Goal: Task Accomplishment & Management: Manage account settings

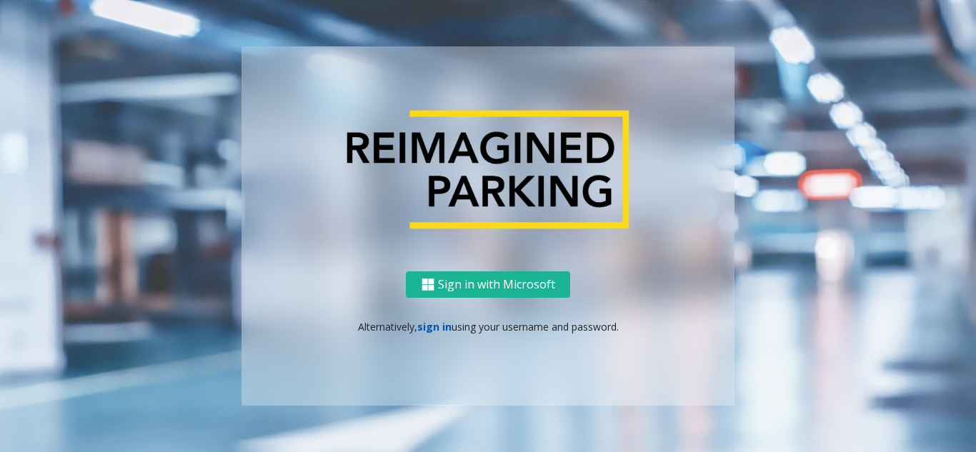
click at [440, 327] on link "sign in" at bounding box center [434, 327] width 34 height 14
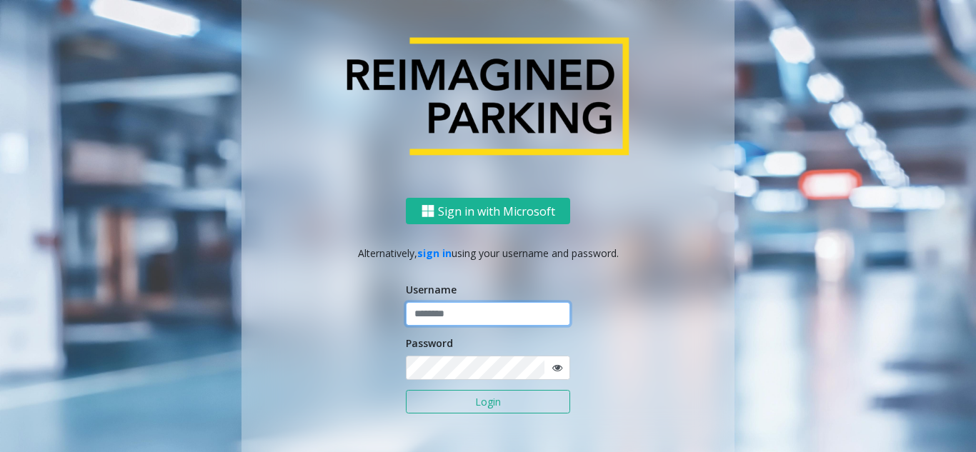
click at [415, 304] on input "text" at bounding box center [488, 314] width 164 height 24
paste input "*******"
type input "*******"
click at [465, 410] on button "Login" at bounding box center [488, 402] width 164 height 24
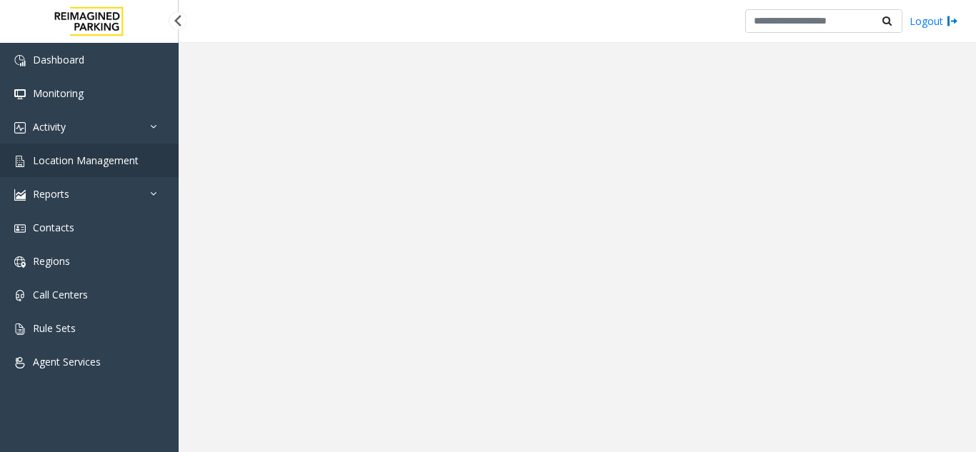
click at [94, 164] on app-root "Dashboard Monitoring Activity Daily Activity Lane Activity Agent Activity Quali…" at bounding box center [488, 226] width 976 height 452
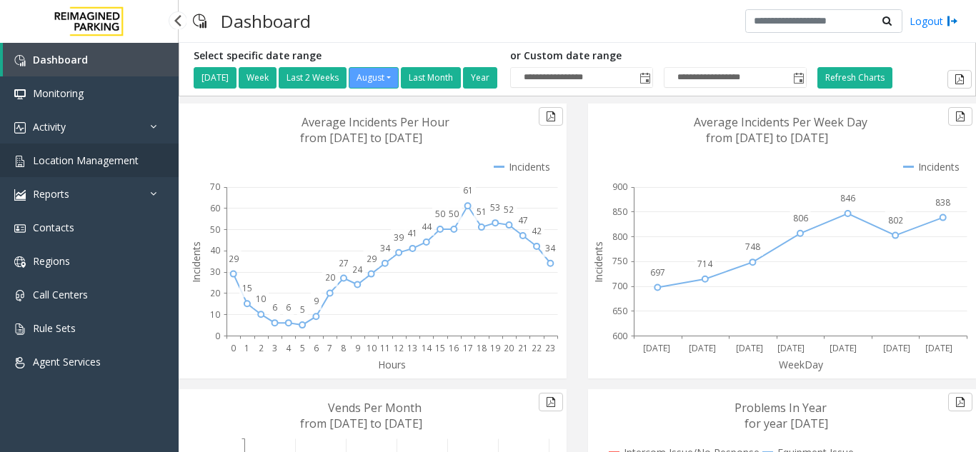
click at [100, 167] on link "Location Management" at bounding box center [89, 161] width 179 height 34
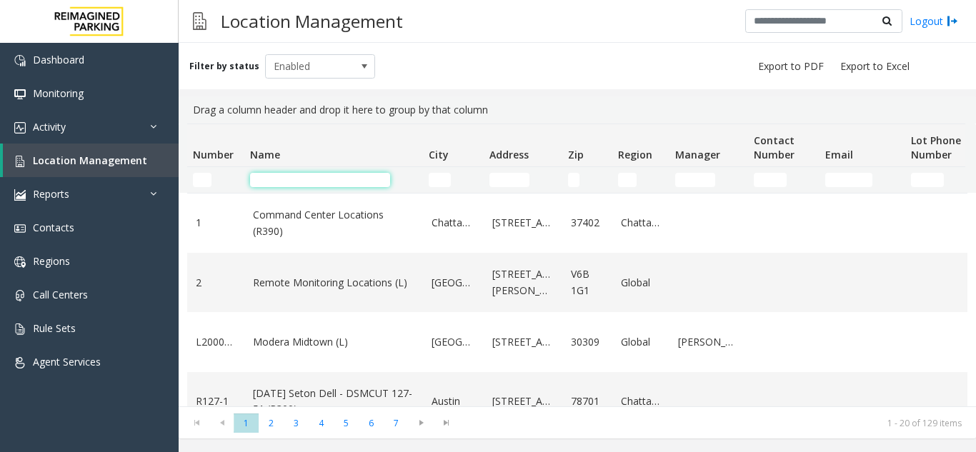
click at [303, 179] on input "Name Filter" at bounding box center [320, 180] width 140 height 14
click at [196, 179] on input "Number Filter" at bounding box center [202, 180] width 19 height 14
click at [517, 168] on td "Address Filter" at bounding box center [523, 180] width 79 height 26
click at [517, 181] on input "Address Filter" at bounding box center [509, 180] width 40 height 14
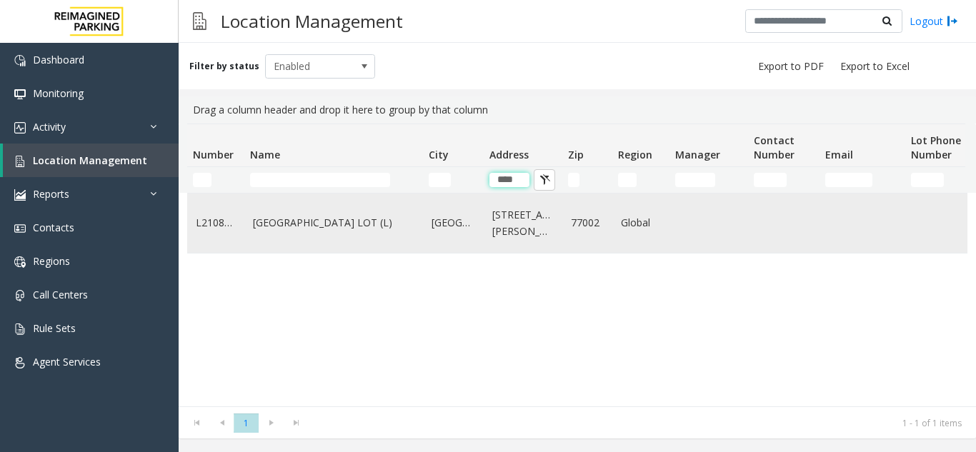
type input "****"
click at [301, 231] on link "[GEOGRAPHIC_DATA] LOT (L)" at bounding box center [333, 223] width 161 height 16
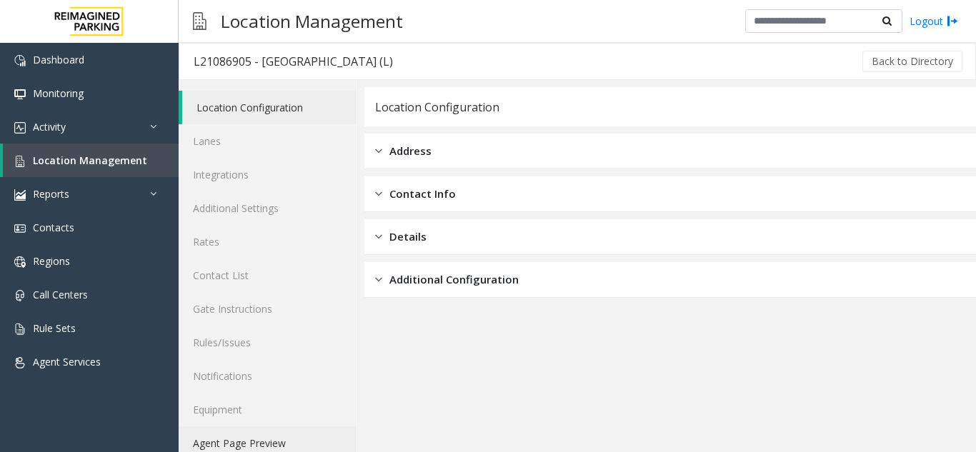
click at [239, 432] on link "Agent Page Preview" at bounding box center [268, 444] width 178 height 34
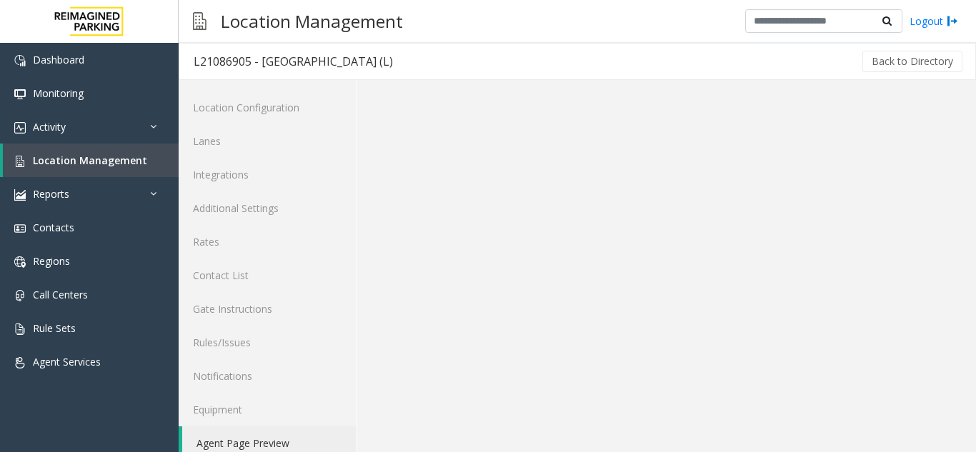
click at [239, 432] on link "Agent Page Preview" at bounding box center [269, 444] width 174 height 34
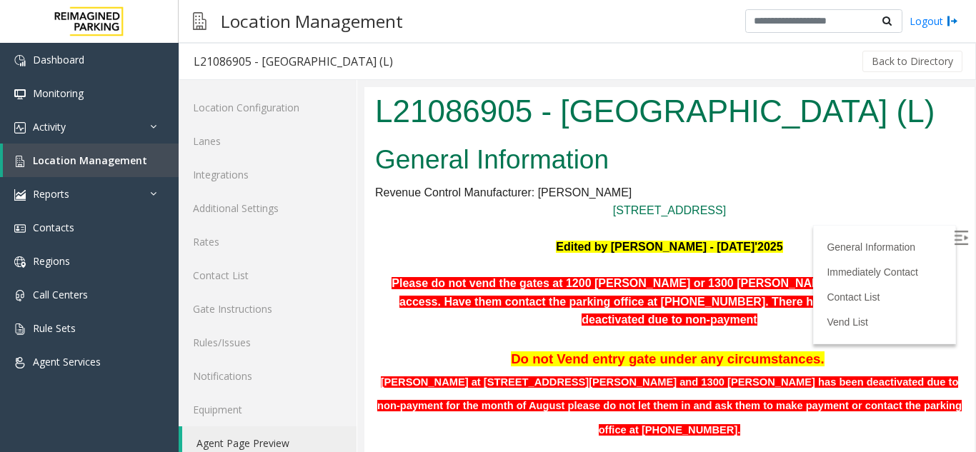
click at [954, 238] on img at bounding box center [961, 238] width 14 height 14
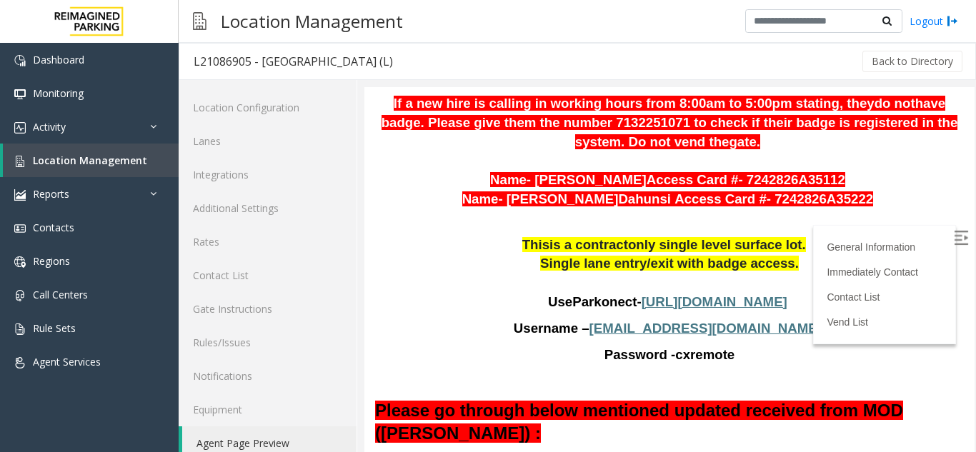
scroll to position [963, 0]
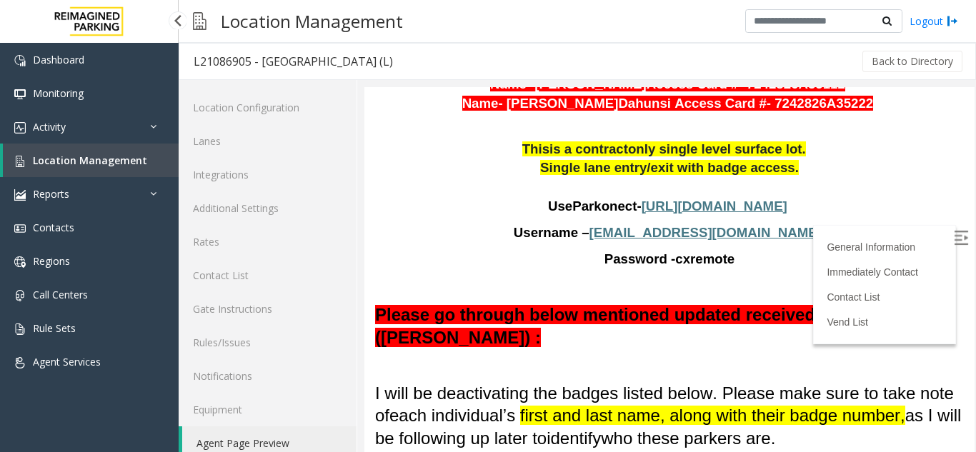
click at [144, 168] on link "Location Management" at bounding box center [91, 161] width 176 height 34
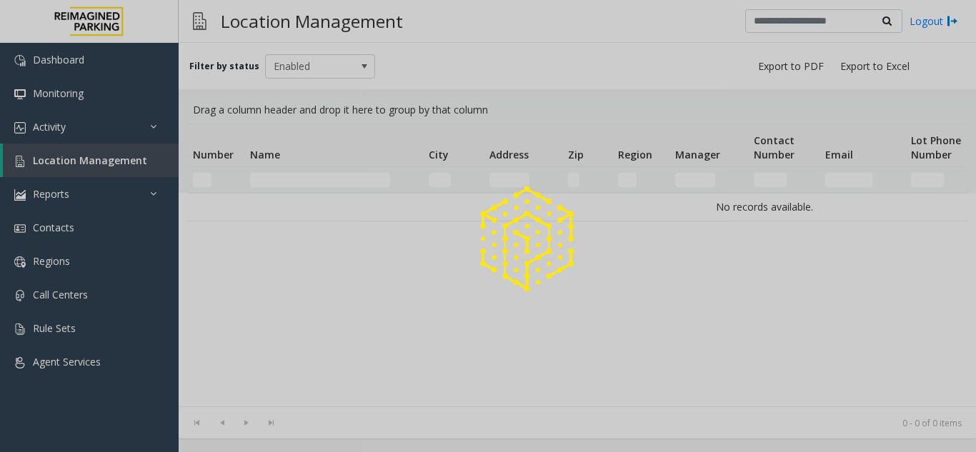
click at [317, 179] on div at bounding box center [488, 226] width 976 height 452
click at [317, 179] on input "Name Filter" at bounding box center [320, 180] width 140 height 14
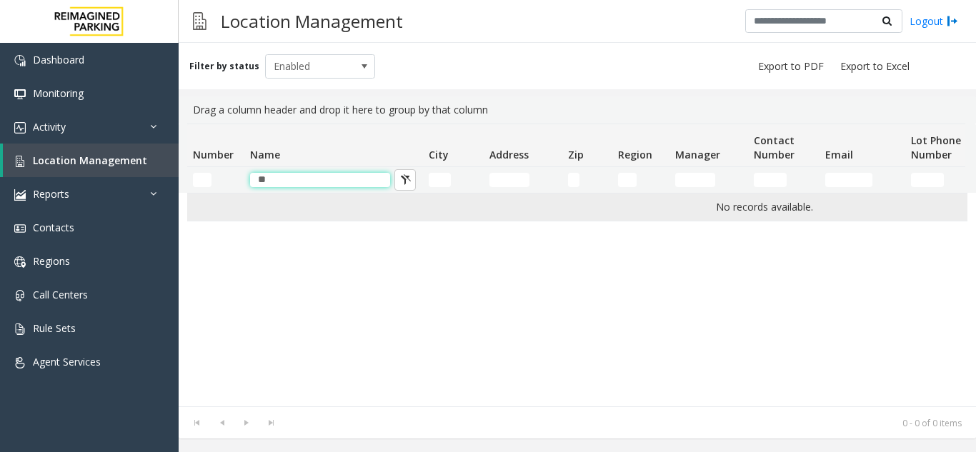
type input "*"
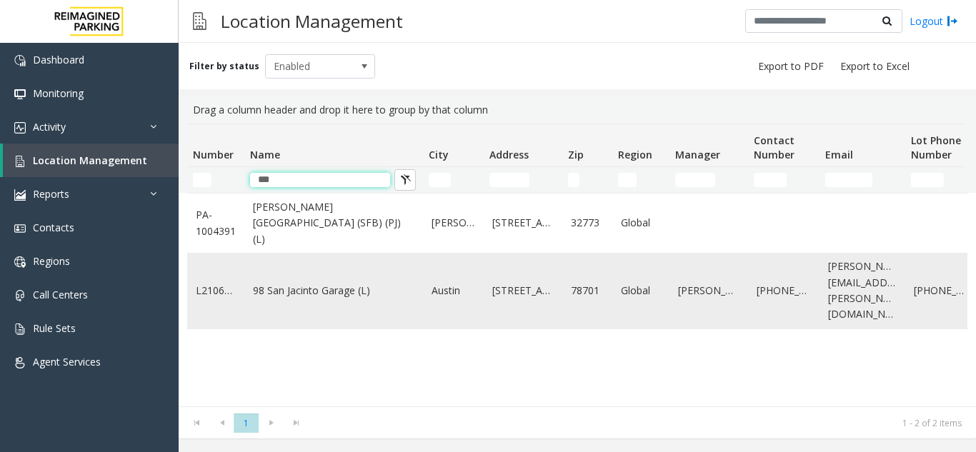
type input "***"
click at [336, 289] on link "98 San Jacinto Garage (L)" at bounding box center [333, 291] width 161 height 16
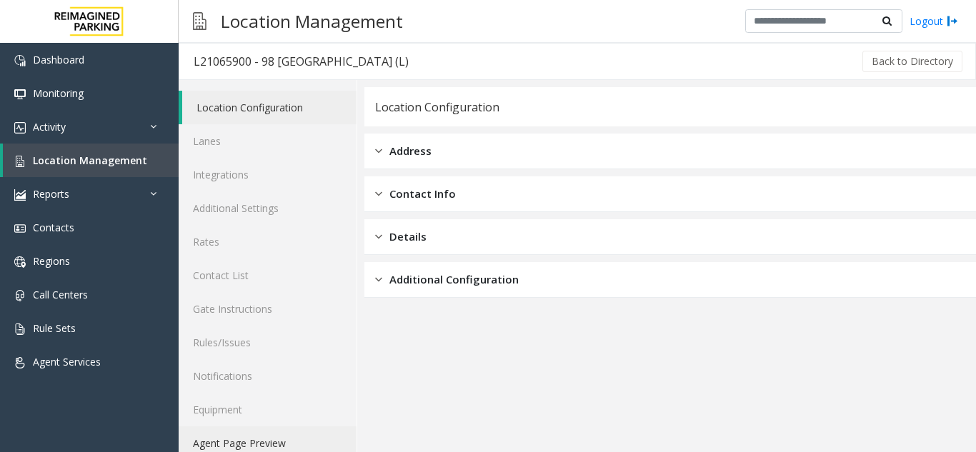
click at [276, 447] on link "Agent Page Preview" at bounding box center [268, 444] width 178 height 34
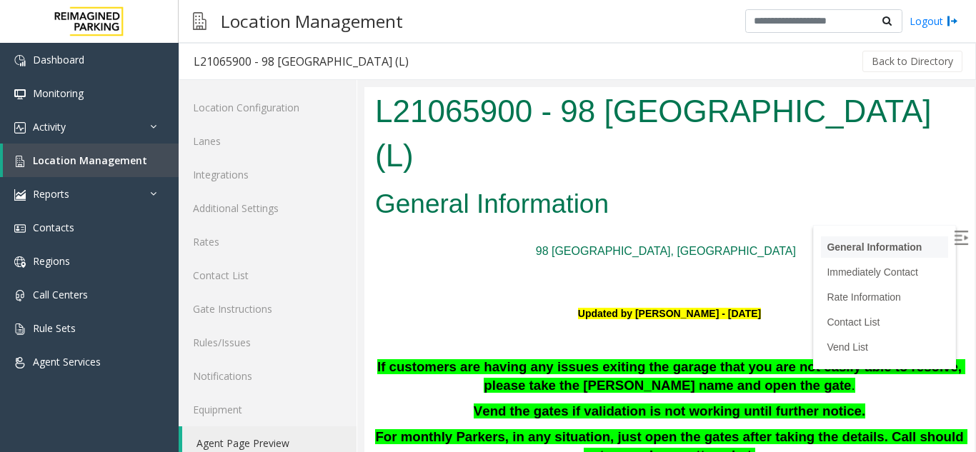
click at [927, 241] on li "General Information" at bounding box center [884, 247] width 127 height 21
click at [141, 169] on link "Location Management" at bounding box center [91, 161] width 176 height 34
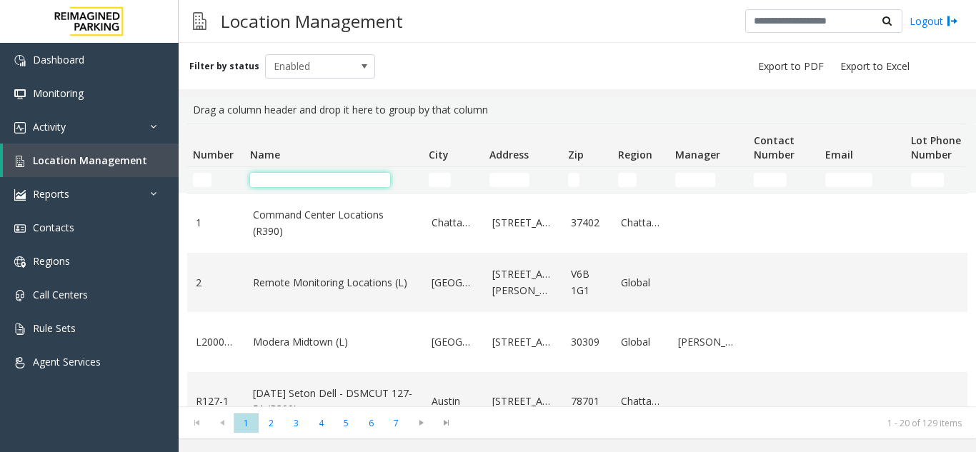
click at [306, 179] on input "Name Filter" at bounding box center [320, 180] width 140 height 14
click at [214, 183] on kendo-grid-filter-cell-operators "Number Filter" at bounding box center [226, 180] width 24 height 24
click at [308, 182] on input "Name Filter" at bounding box center [320, 180] width 140 height 14
click at [207, 176] on input "Number Filter" at bounding box center [202, 180] width 19 height 14
click at [280, 174] on input "Name Filter" at bounding box center [320, 180] width 140 height 14
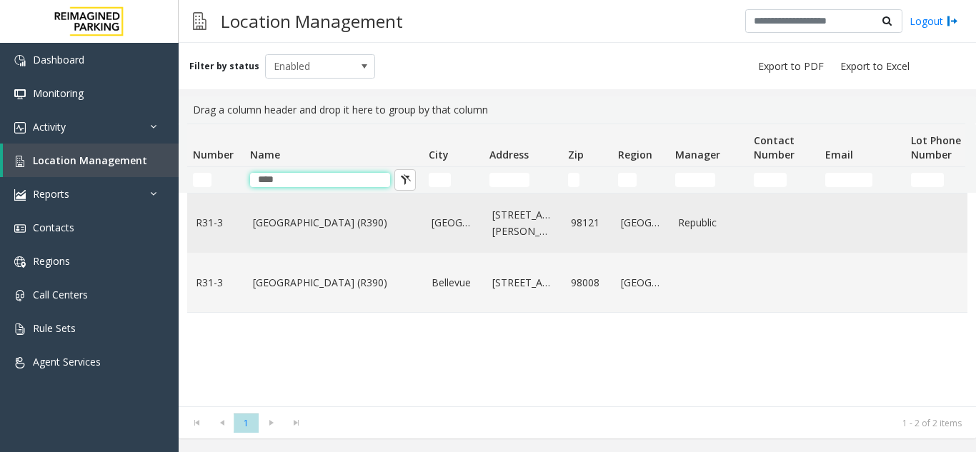
type input "****"
click at [217, 228] on link "R31-3" at bounding box center [216, 223] width 40 height 16
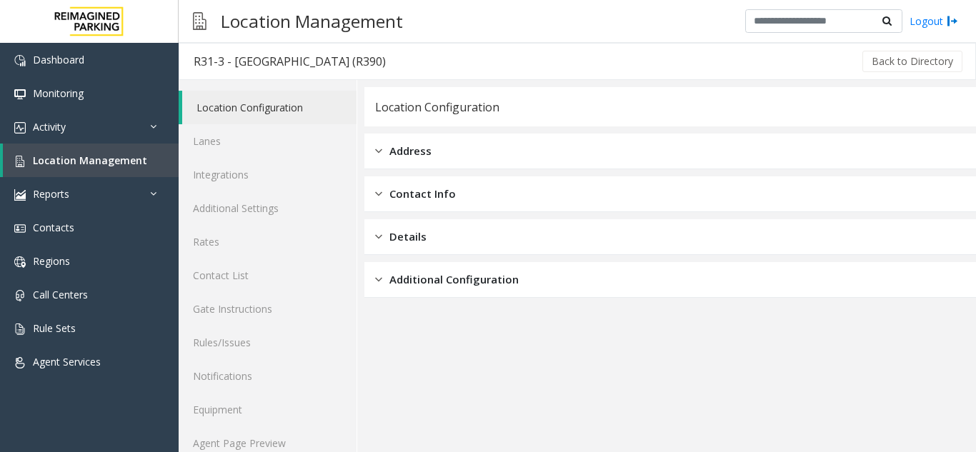
scroll to position [19, 0]
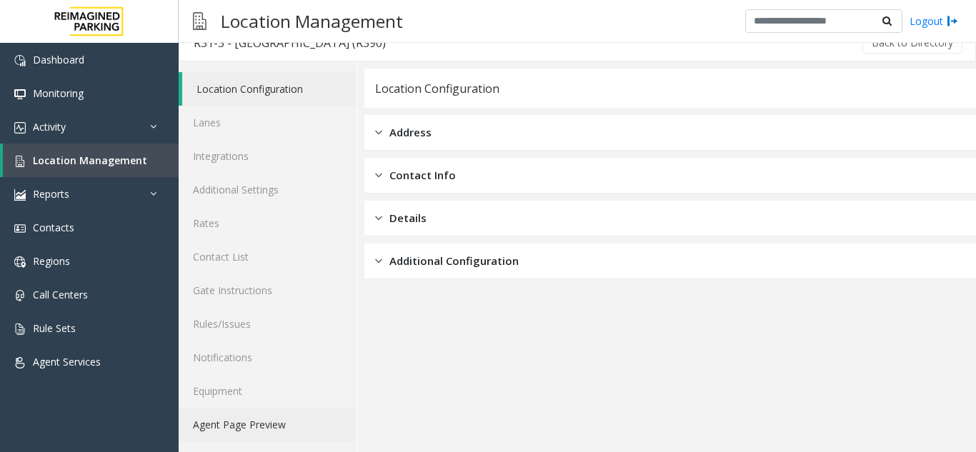
click at [244, 417] on link "Agent Page Preview" at bounding box center [268, 425] width 178 height 34
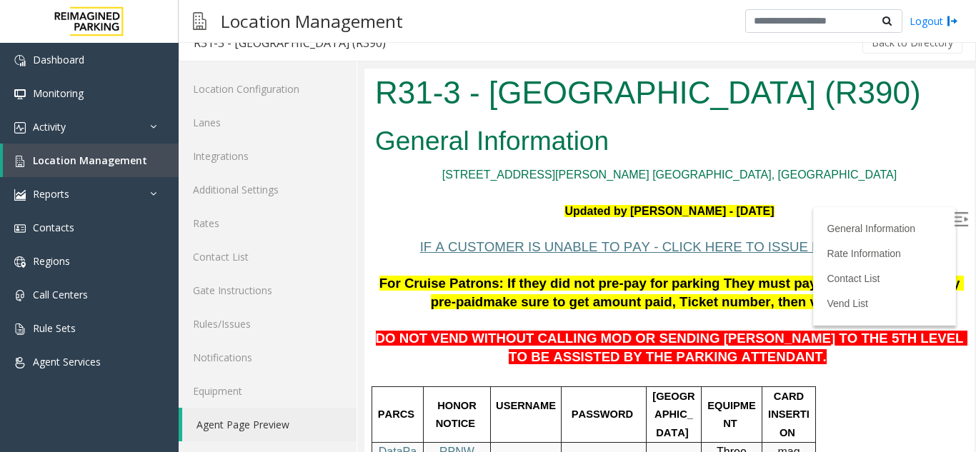
click at [954, 217] on img at bounding box center [961, 219] width 14 height 14
click at [114, 156] on span "Location Management" at bounding box center [90, 161] width 114 height 14
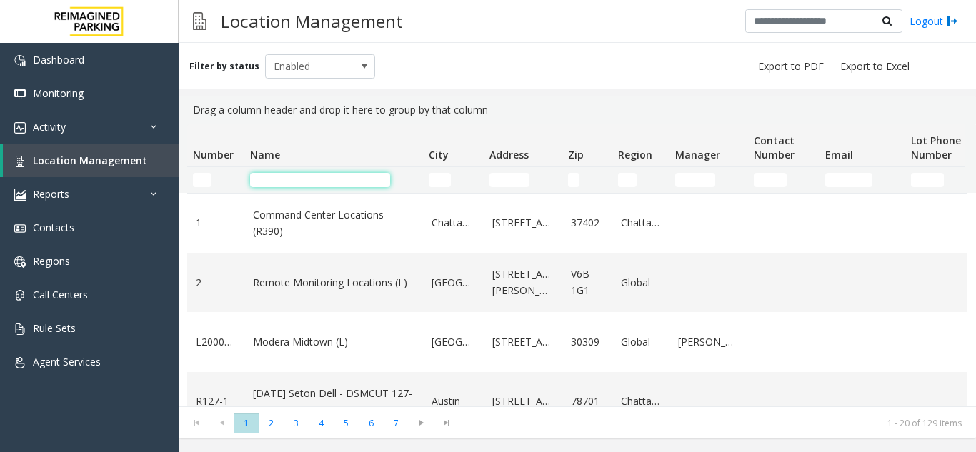
click at [326, 183] on input "Name Filter" at bounding box center [320, 180] width 140 height 14
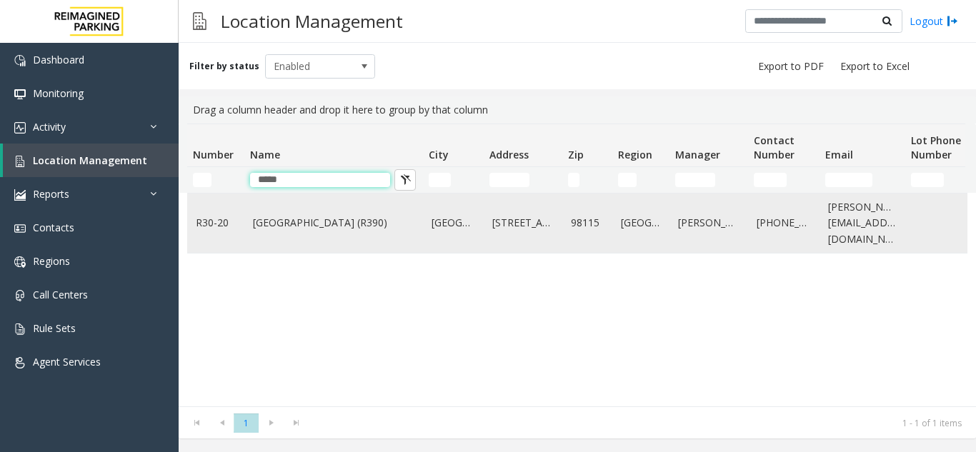
type input "*****"
click at [204, 224] on link "R30-20" at bounding box center [216, 223] width 40 height 16
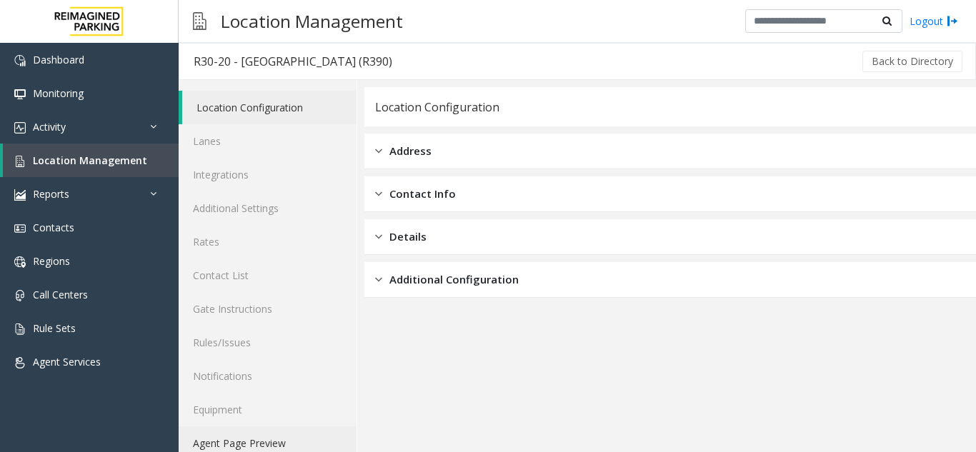
click at [267, 447] on link "Agent Page Preview" at bounding box center [268, 444] width 178 height 34
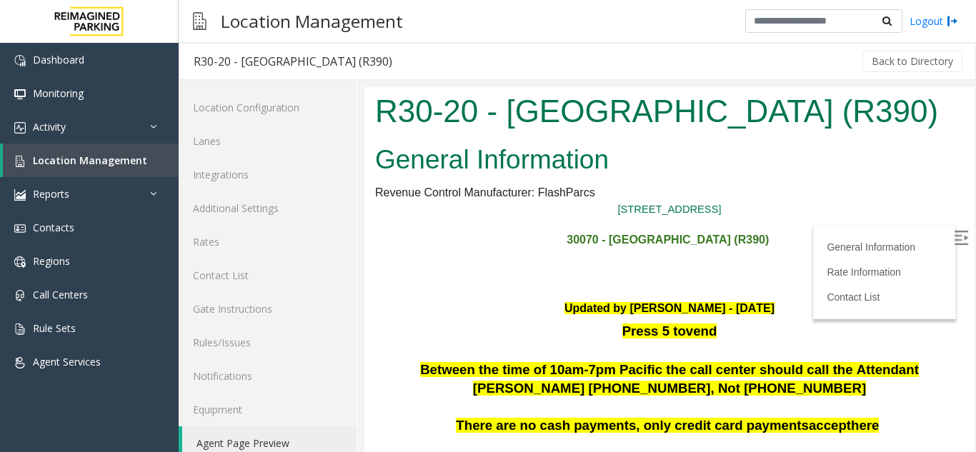
click at [954, 240] on img at bounding box center [961, 238] width 14 height 14
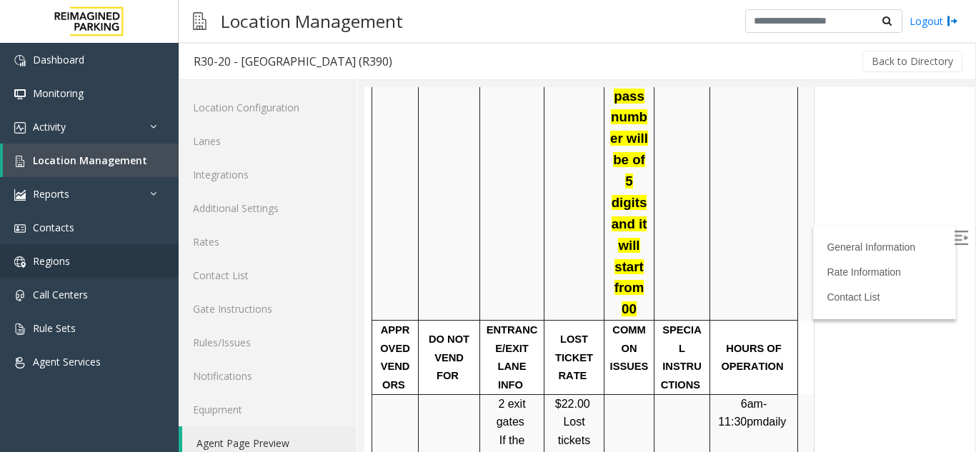
scroll to position [2287, 0]
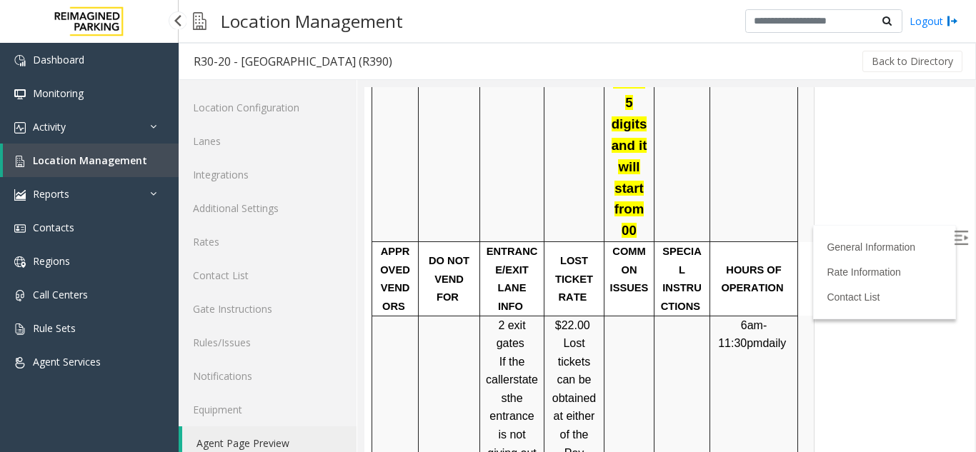
click at [125, 161] on span "Location Management" at bounding box center [90, 161] width 114 height 14
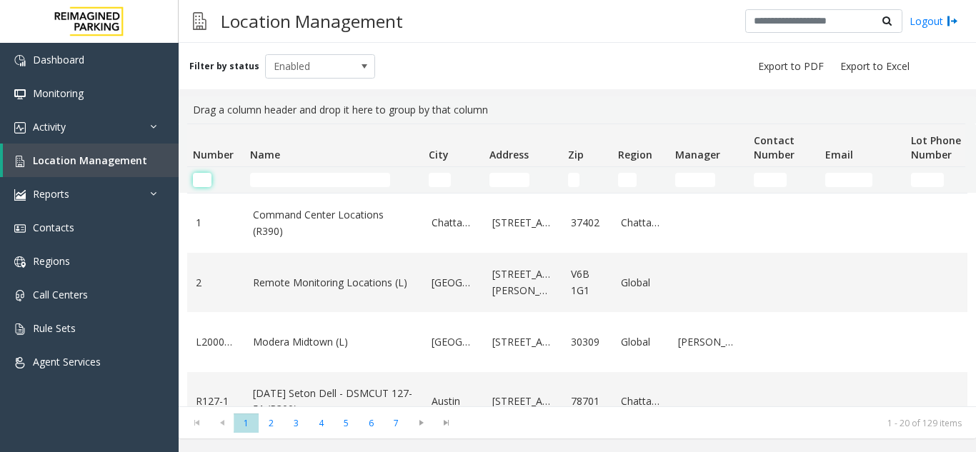
click at [199, 186] on input "Number Filter" at bounding box center [202, 180] width 19 height 14
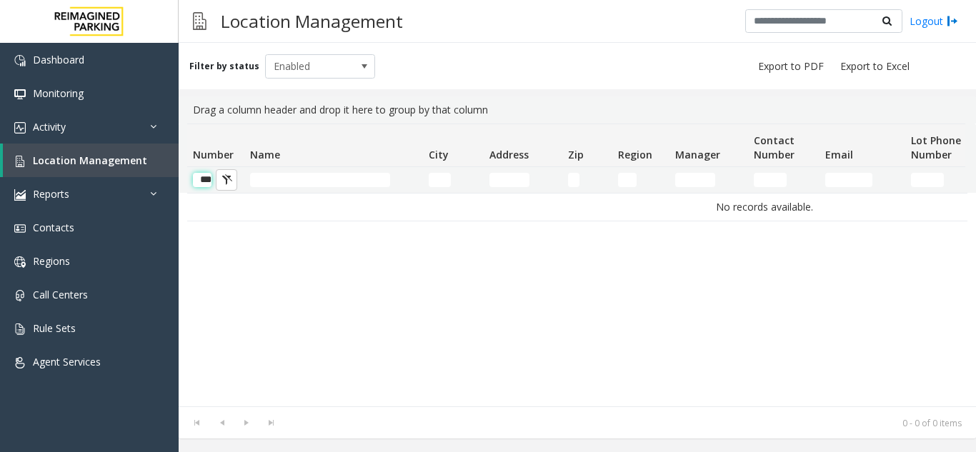
scroll to position [0, 6]
type input "*"
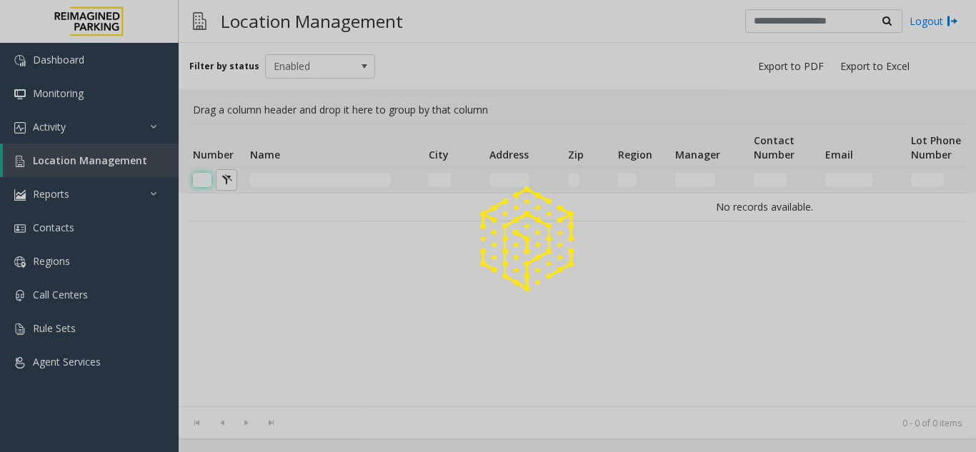
scroll to position [0, 0]
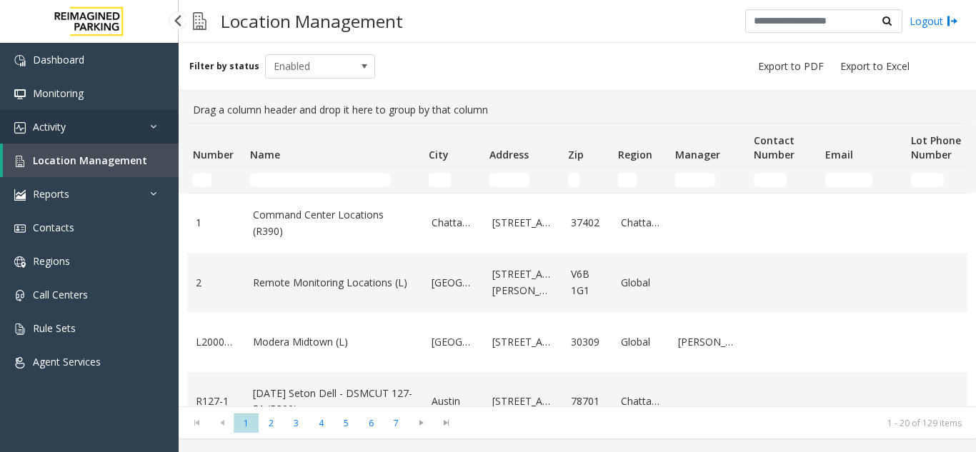
click at [131, 136] on link "Activity" at bounding box center [89, 127] width 179 height 34
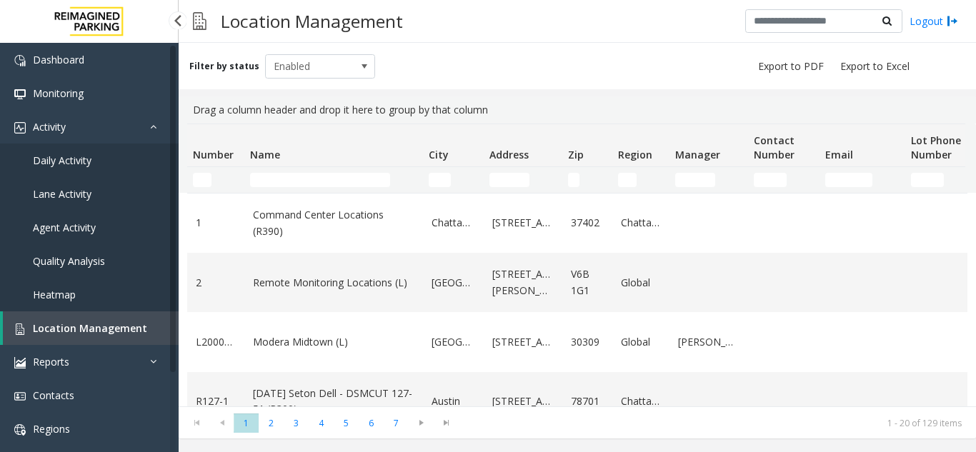
click at [105, 320] on link "Location Management" at bounding box center [91, 329] width 176 height 34
click at [104, 321] on link "Location Management" at bounding box center [91, 329] width 176 height 34
click at [191, 174] on td "Number Filter" at bounding box center [215, 180] width 57 height 26
click at [210, 176] on input "Number Filter" at bounding box center [202, 180] width 19 height 14
click at [498, 181] on input "Address Filter" at bounding box center [509, 180] width 40 height 14
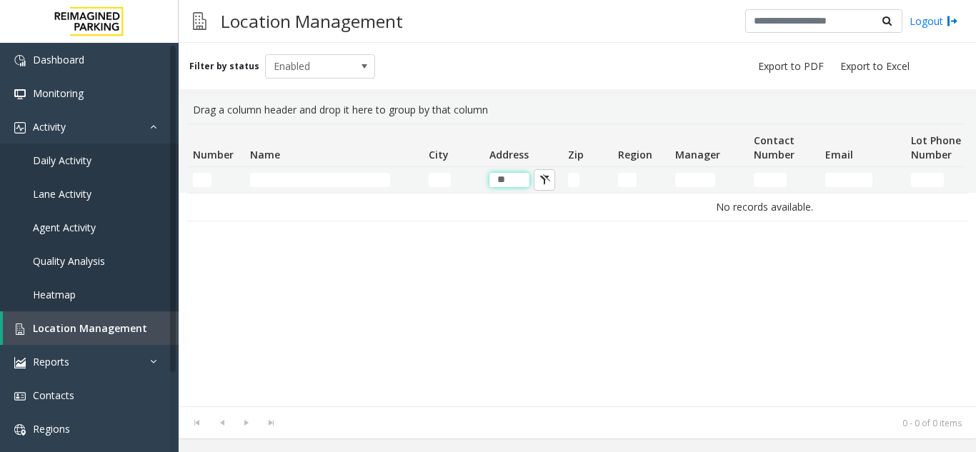
type input "*"
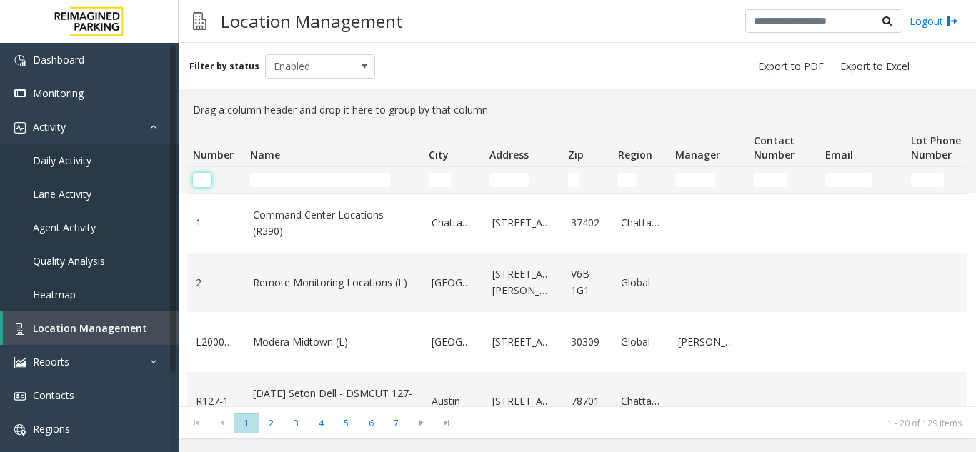
click at [203, 176] on input "Number Filter" at bounding box center [202, 180] width 19 height 14
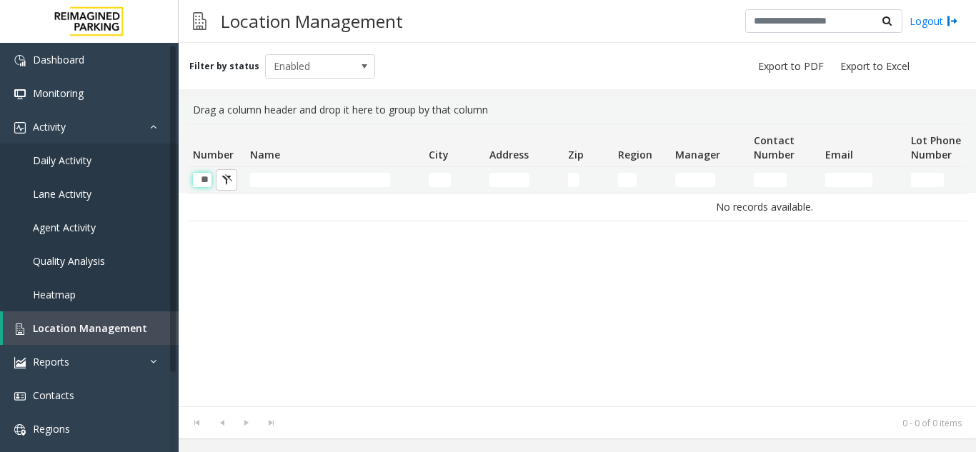
scroll to position [0, 1]
type input "*"
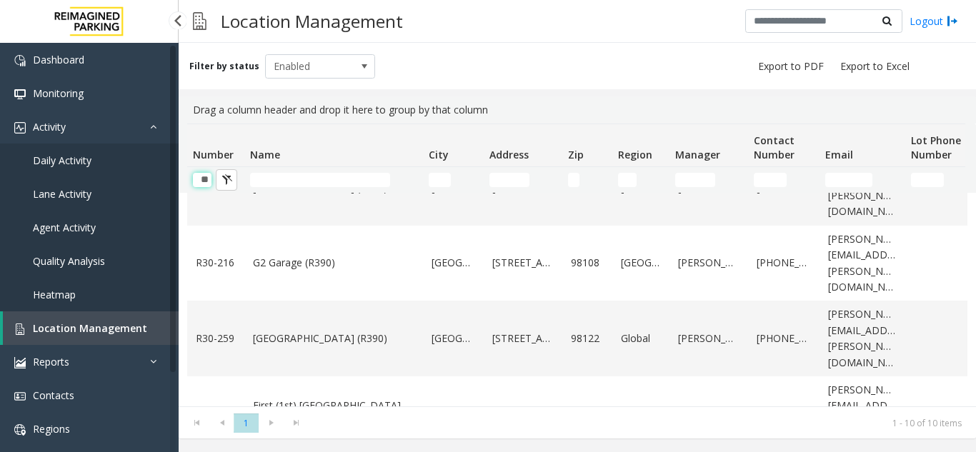
scroll to position [425, 0]
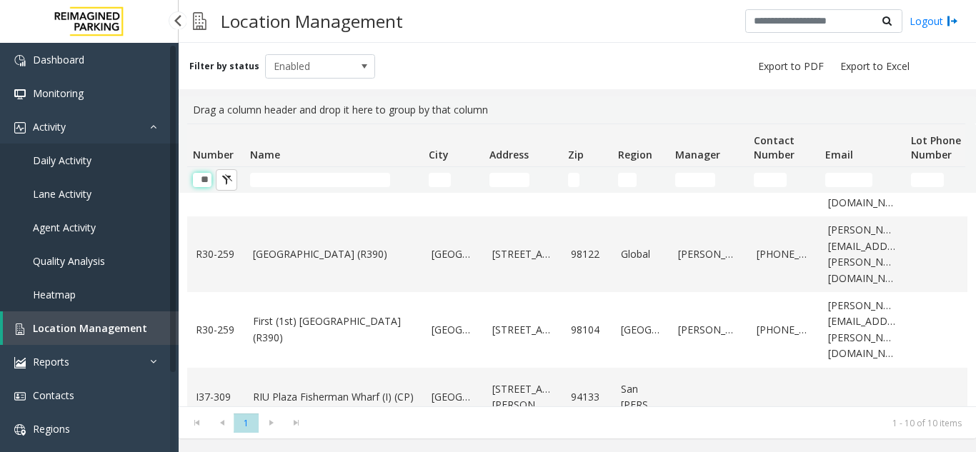
type input "**"
click at [146, 342] on link "Location Management" at bounding box center [91, 329] width 176 height 34
click at [108, 316] on link "Location Management" at bounding box center [91, 329] width 176 height 34
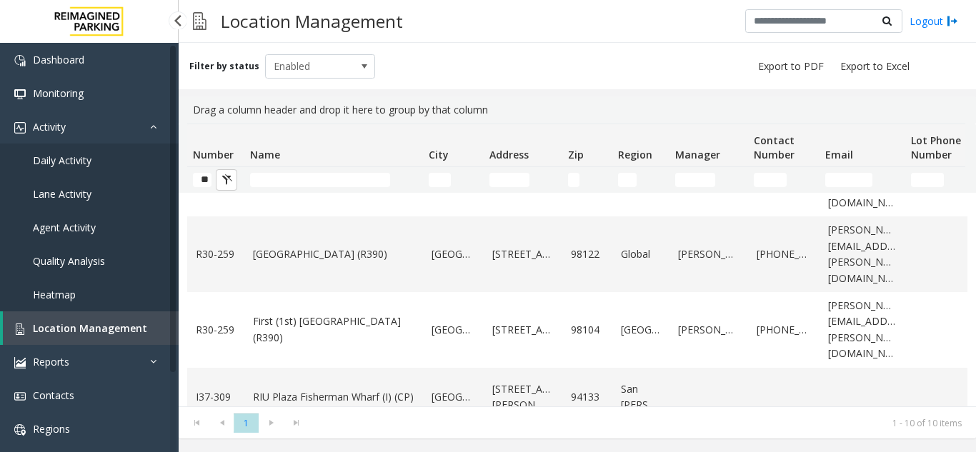
click at [117, 339] on link "Location Management" at bounding box center [91, 329] width 176 height 34
click at [113, 337] on link "Location Management" at bounding box center [91, 329] width 176 height 34
click at [200, 184] on input "**" at bounding box center [202, 180] width 19 height 14
drag, startPoint x: 200, startPoint y: 184, endPoint x: 195, endPoint y: 178, distance: 8.1
click at [202, 185] on input "**" at bounding box center [202, 180] width 19 height 14
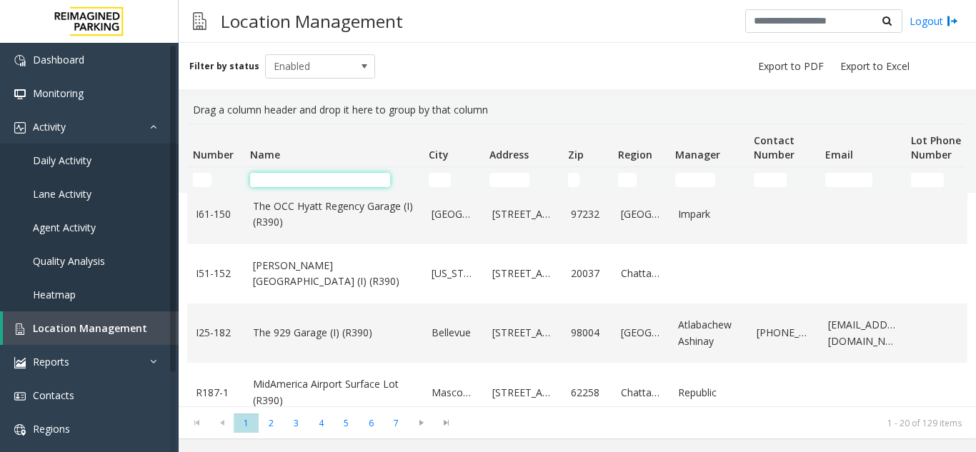
click at [281, 177] on input "Name Filter" at bounding box center [320, 180] width 140 height 14
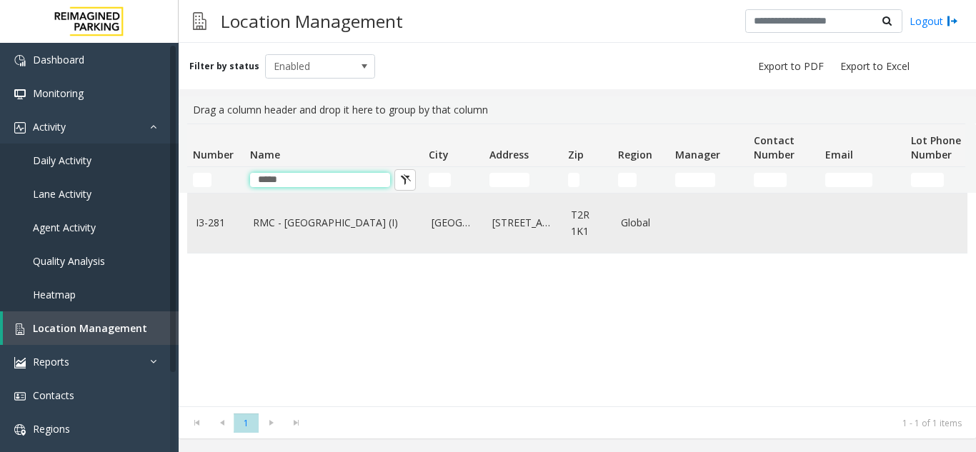
type input "*****"
click at [293, 220] on link "RMC - [GEOGRAPHIC_DATA] (I)" at bounding box center [333, 223] width 161 height 16
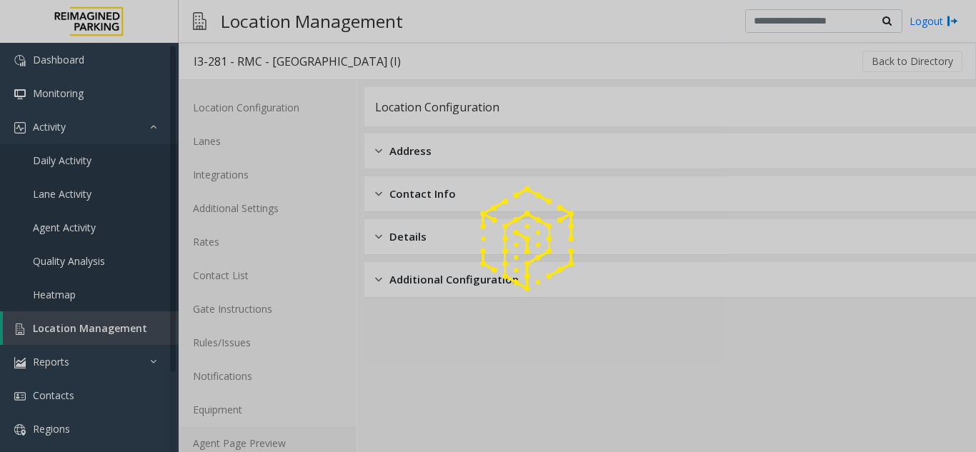
click at [272, 442] on link "Agent Page Preview" at bounding box center [268, 444] width 178 height 34
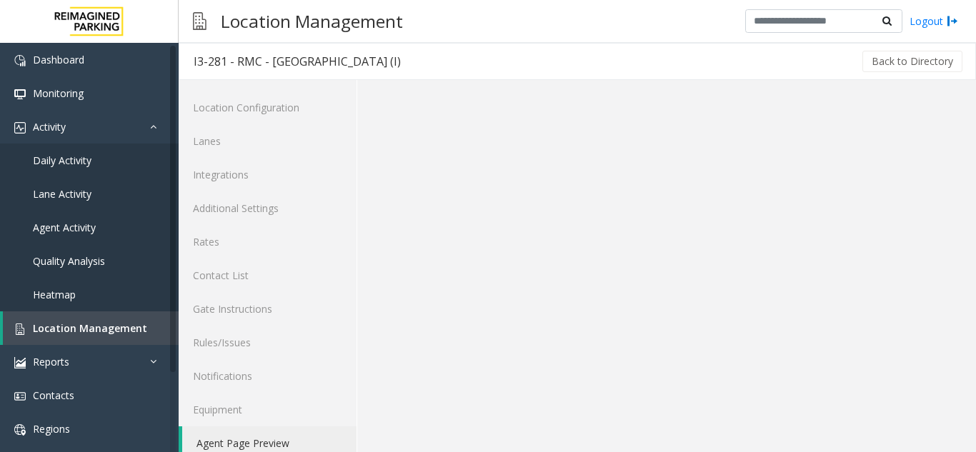
click at [272, 442] on link "Agent Page Preview" at bounding box center [269, 444] width 174 height 34
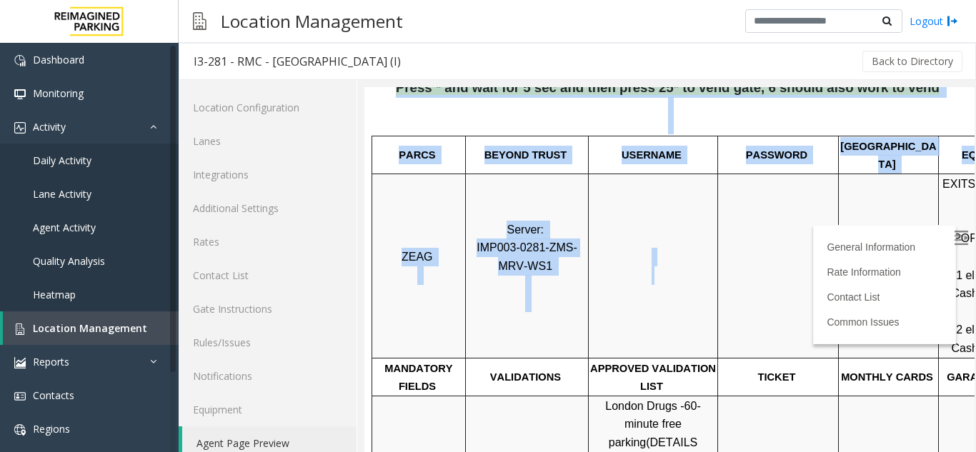
scroll to position [214, 201]
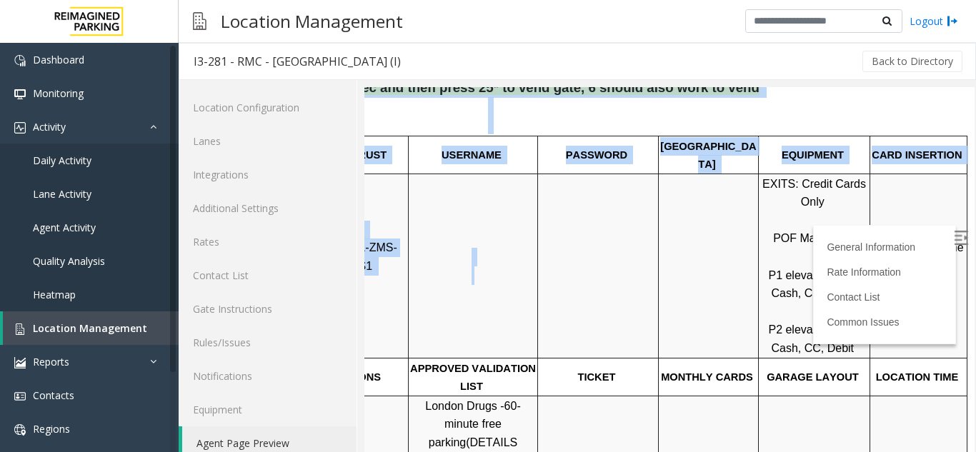
click at [795, 257] on html "I3-281 - RMC - [GEOGRAPHIC_DATA] (I) General Information Revenue Control Manufa…" at bounding box center [489, 65] width 610 height 384
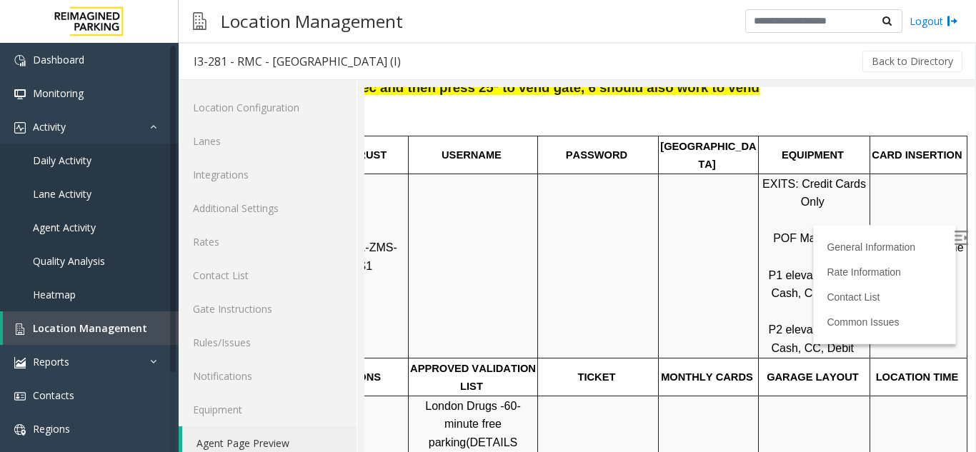
click at [760, 289] on p "EXITS: Credit Cards Only POF Machines: P1 elevator lobby: Cash, CC, Debit P2 el…" at bounding box center [814, 266] width 109 height 183
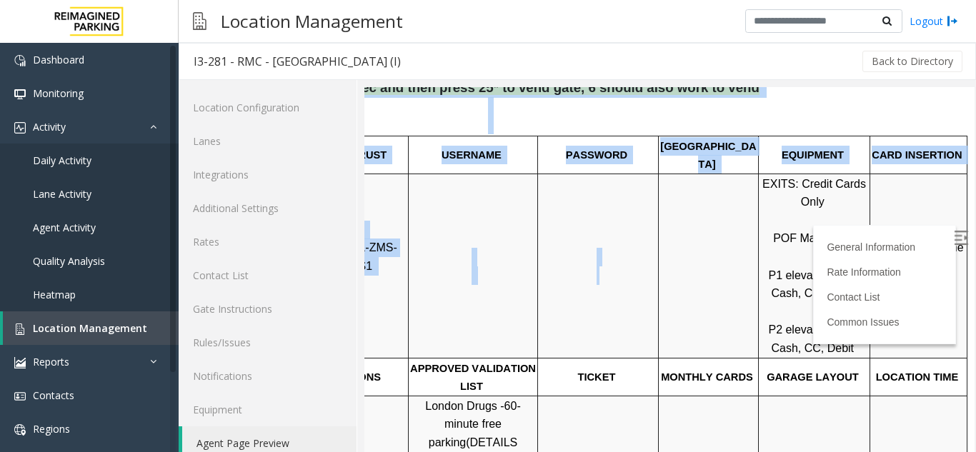
drag, startPoint x: 586, startPoint y: 302, endPoint x: 1032, endPoint y: 294, distance: 445.9
click at [795, 257] on html "I3-281 - RMC - [GEOGRAPHIC_DATA] (I) General Information Revenue Control Manufa…" at bounding box center [489, 65] width 610 height 384
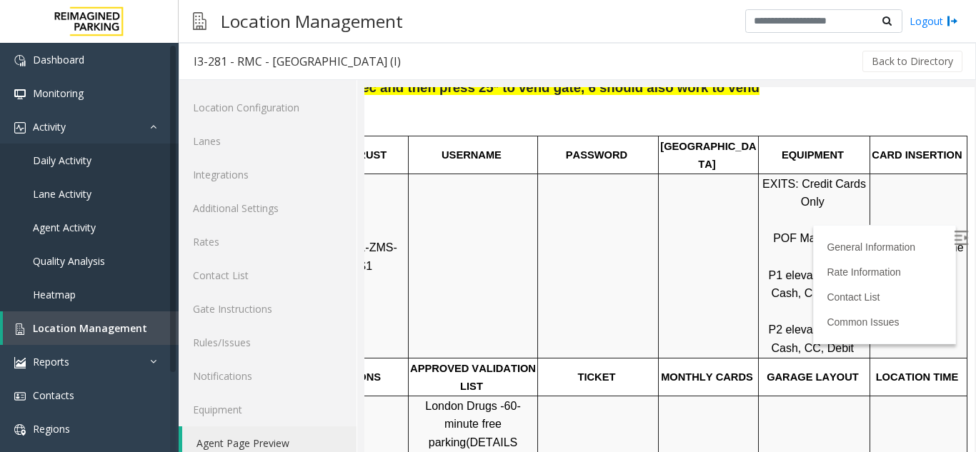
click at [872, 320] on td "stripe down to the right" at bounding box center [918, 266] width 97 height 184
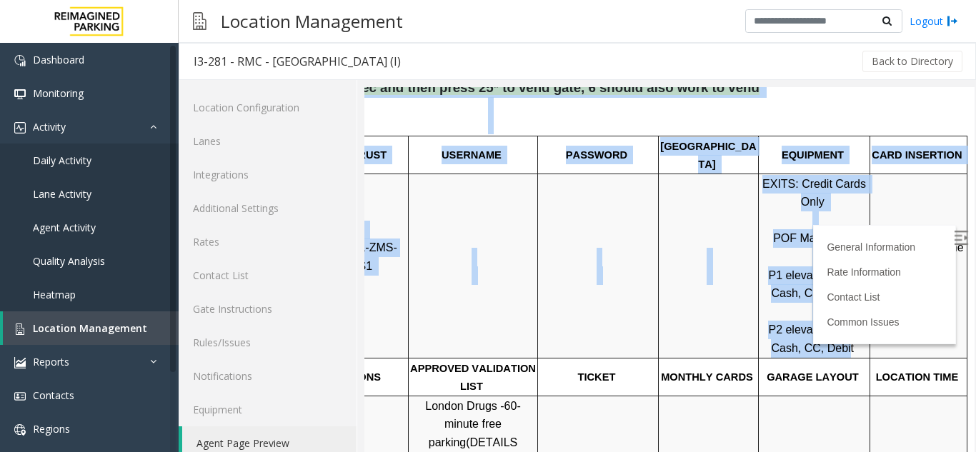
drag, startPoint x: 822, startPoint y: 334, endPoint x: 931, endPoint y: 334, distance: 109.3
click at [795, 257] on html "I3-281 - RMC - [GEOGRAPHIC_DATA] (I) General Information Revenue Control Manufa…" at bounding box center [489, 65] width 610 height 384
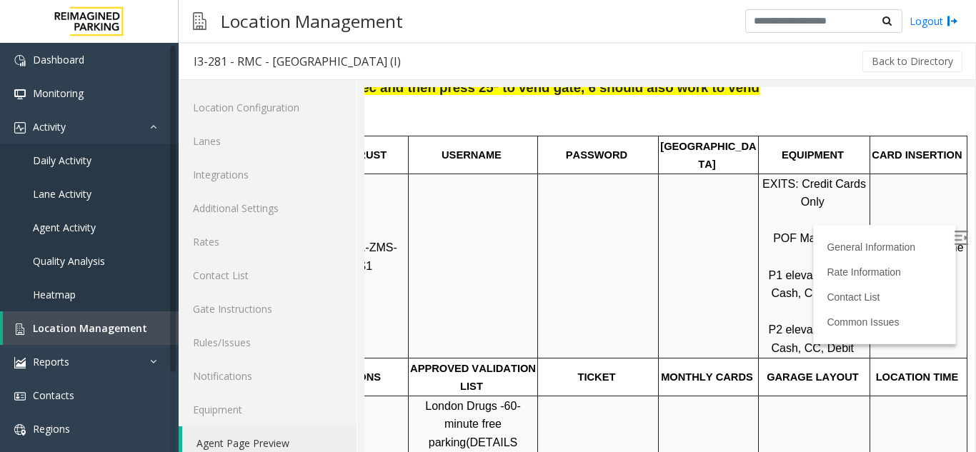
click at [806, 369] on td "GARAGE LAYOUT" at bounding box center [814, 377] width 111 height 38
drag, startPoint x: 803, startPoint y: 379, endPoint x: 919, endPoint y: 375, distance: 115.8
click at [919, 375] on tr "MANDATORY FIELDS VALIDATIONS APPROVED VALIDATION LIST TICKET MONTHLY CARDS GARA…" at bounding box center [579, 377] width 775 height 38
drag, startPoint x: 886, startPoint y: 375, endPoint x: 854, endPoint y: 385, distance: 33.7
click at [885, 394] on div at bounding box center [918, 396] width 97 height 5
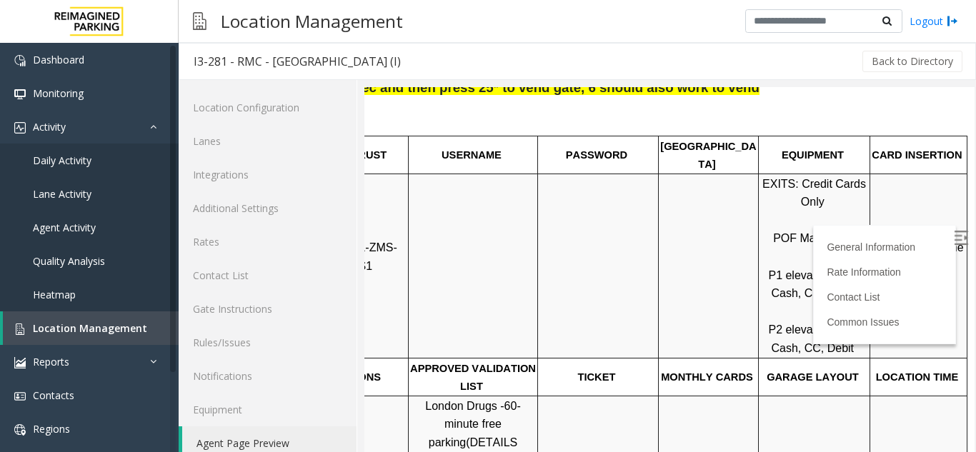
drag, startPoint x: 872, startPoint y: 393, endPoint x: 943, endPoint y: 396, distance: 70.8
click at [870, 326] on td "stripe down to the right" at bounding box center [918, 266] width 97 height 184
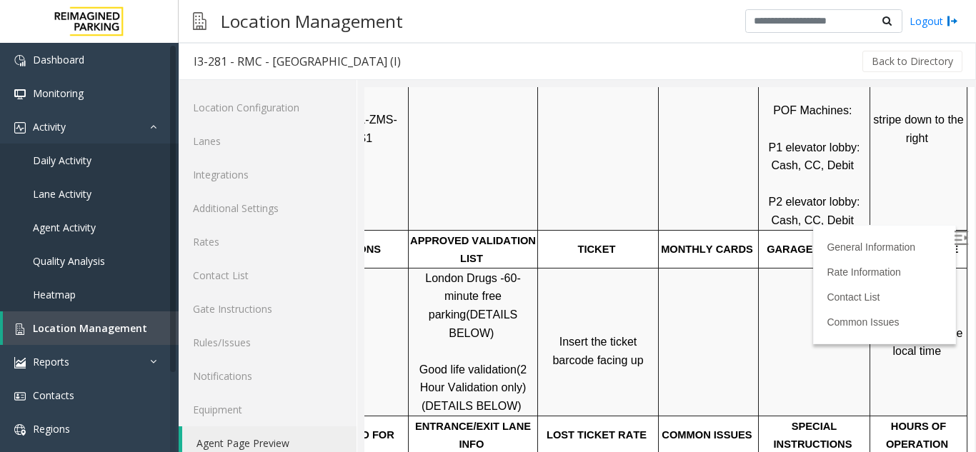
scroll to position [357, 201]
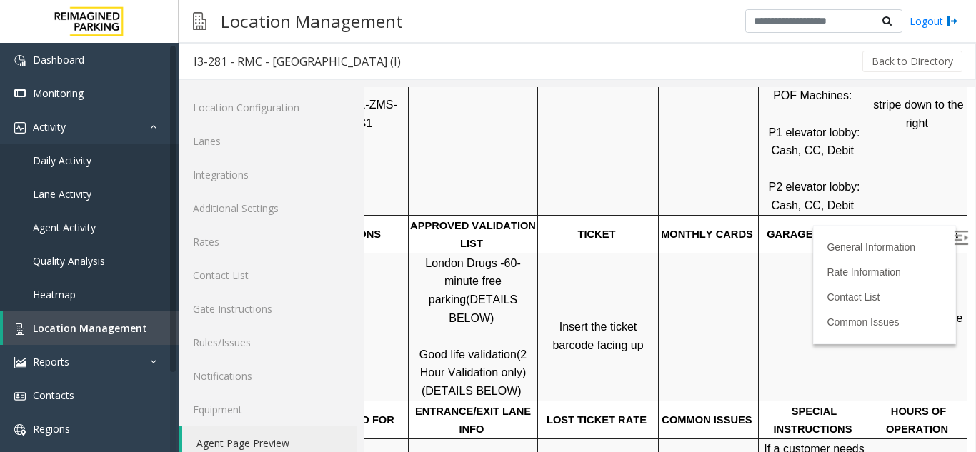
click at [875, 324] on span "Click Here for the local time" at bounding box center [920, 327] width 91 height 31
click at [83, 332] on span "Location Management" at bounding box center [90, 329] width 114 height 14
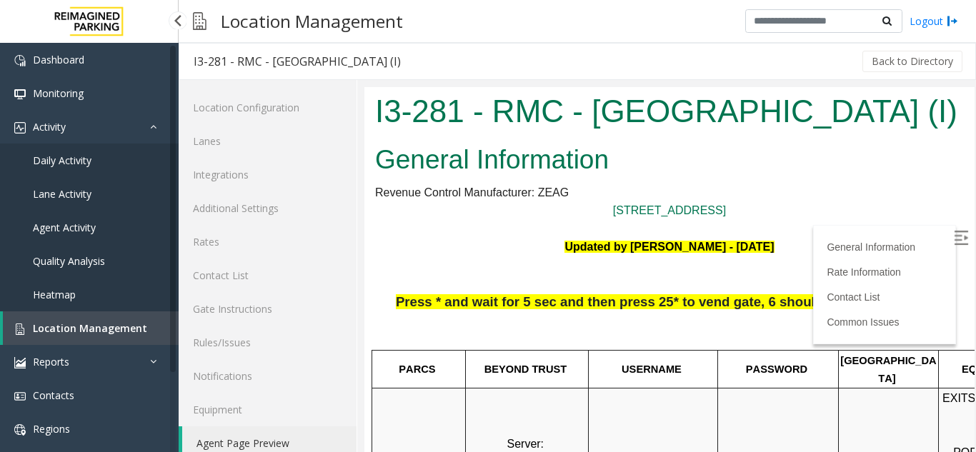
click at [120, 159] on link "Daily Activity" at bounding box center [89, 161] width 179 height 34
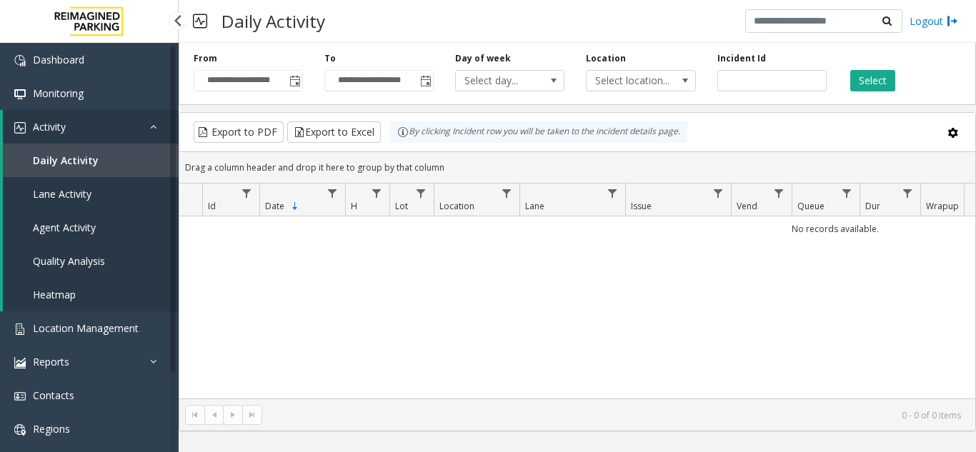
click at [116, 153] on link "Daily Activity" at bounding box center [91, 161] width 176 height 34
click at [291, 86] on span "Toggle popup" at bounding box center [294, 81] width 11 height 11
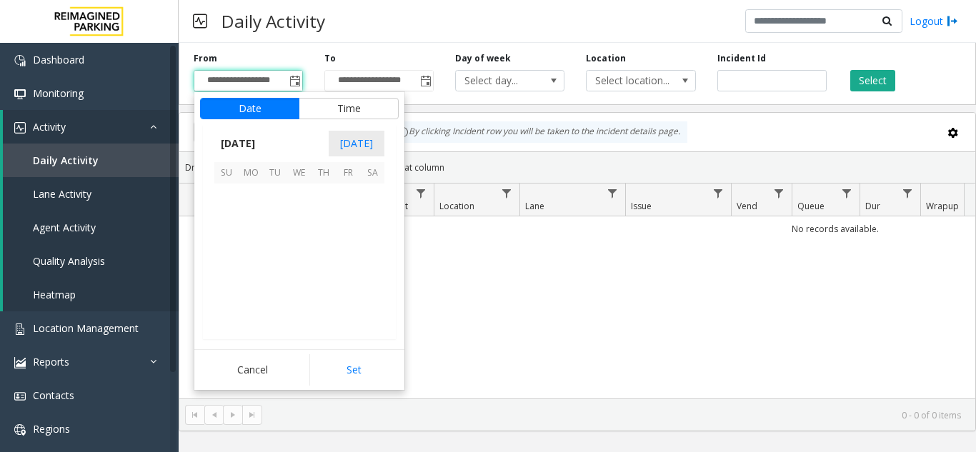
scroll to position [256280, 0]
click at [220, 269] on span "17" at bounding box center [226, 269] width 24 height 24
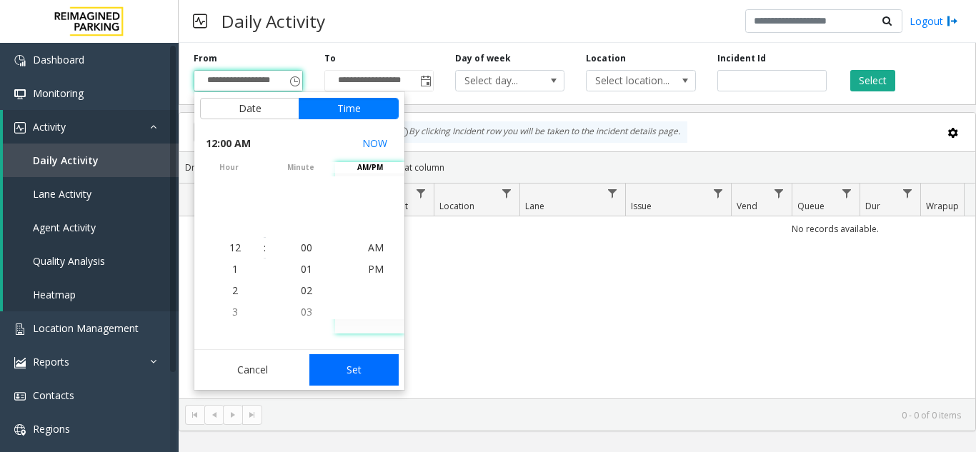
click at [356, 361] on button "Set" at bounding box center [354, 369] width 90 height 31
type input "**********"
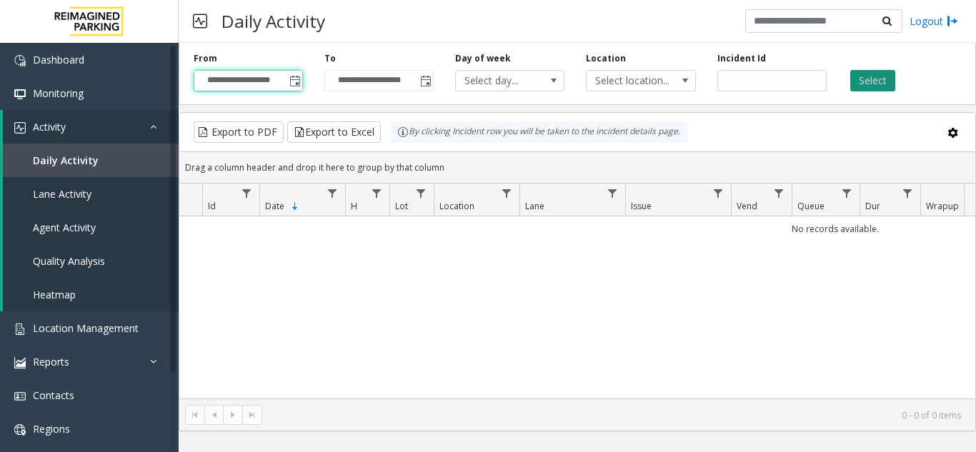
click at [882, 72] on button "Select" at bounding box center [872, 80] width 45 height 21
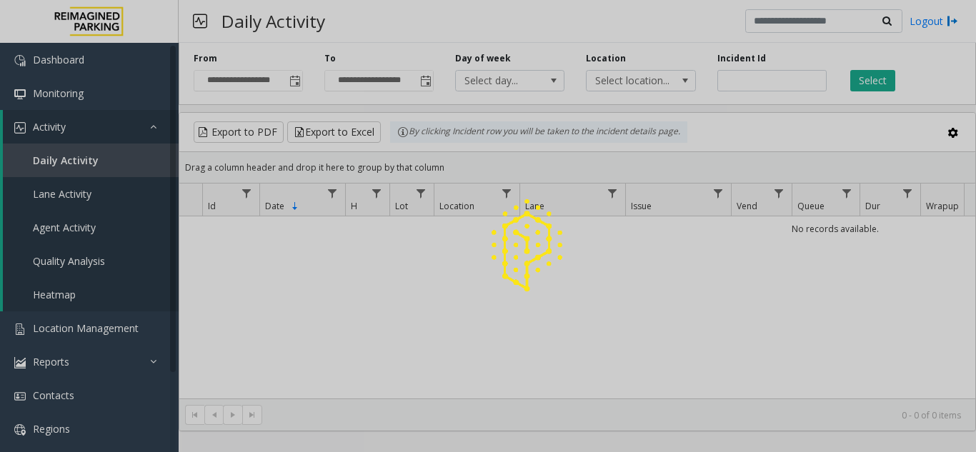
click at [881, 76] on div at bounding box center [488, 226] width 976 height 452
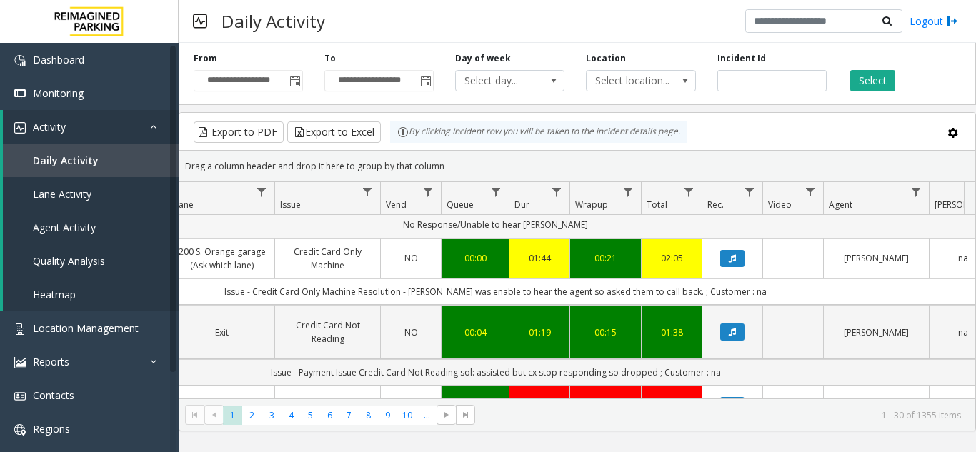
scroll to position [357, 351]
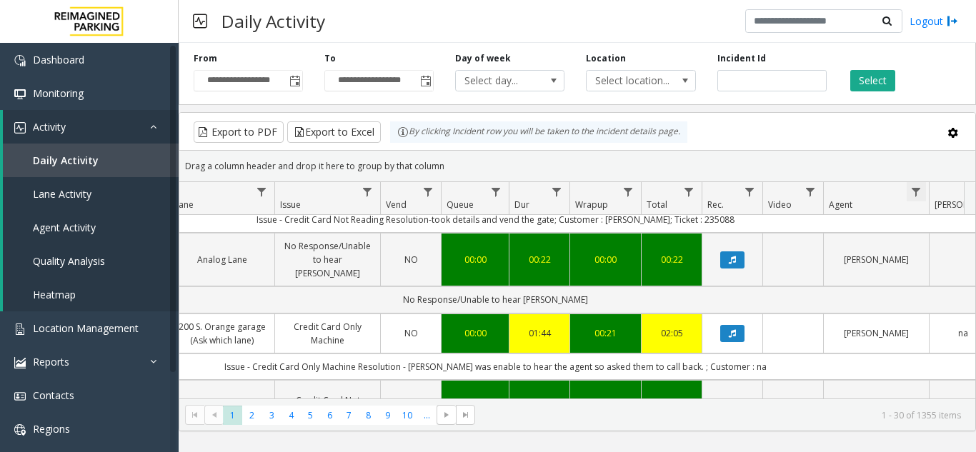
click at [914, 193] on span "Data table" at bounding box center [915, 191] width 11 height 11
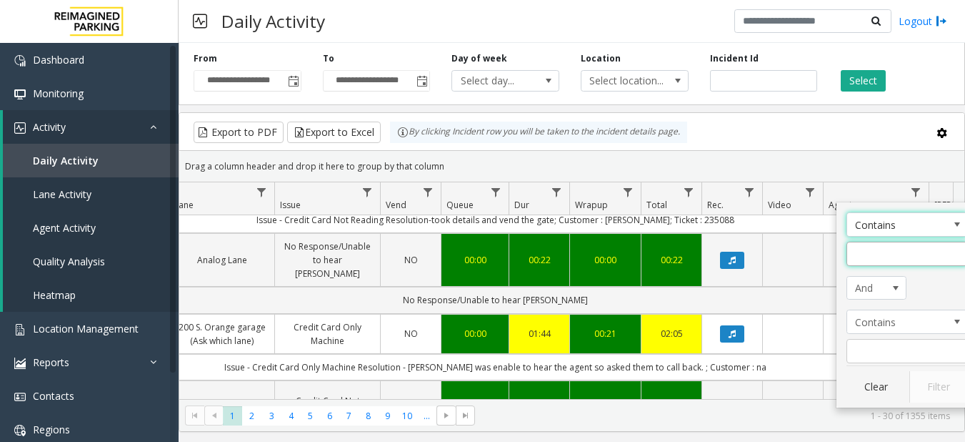
click at [891, 249] on input "Agent Filter" at bounding box center [907, 254] width 121 height 24
type input "***"
click button "Filter" at bounding box center [939, 386] width 59 height 31
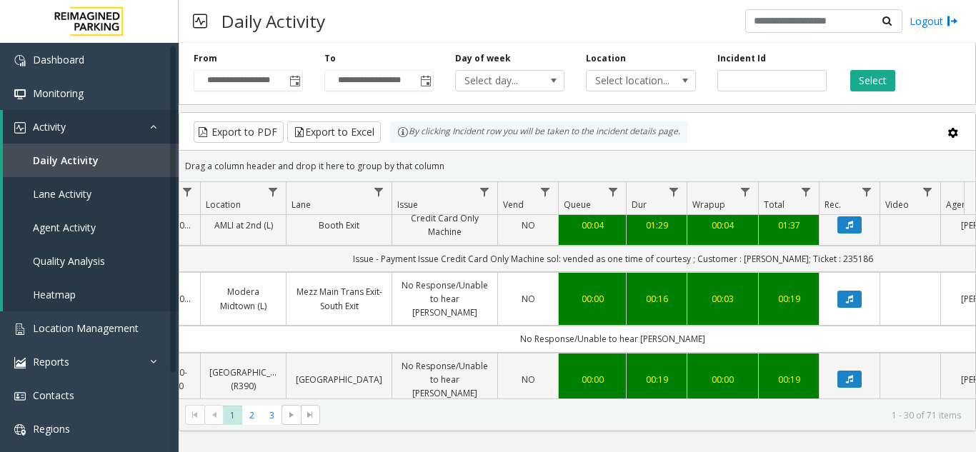
scroll to position [1997, 234]
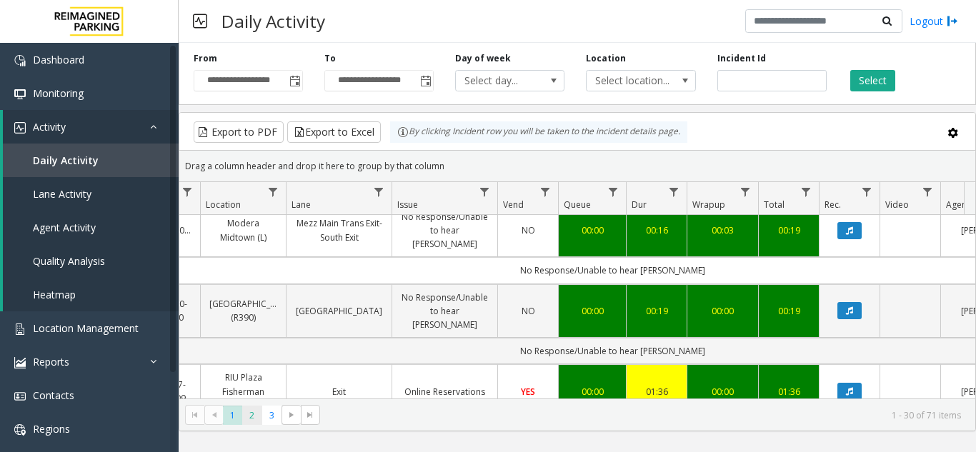
click at [250, 423] on span "2" at bounding box center [251, 415] width 19 height 19
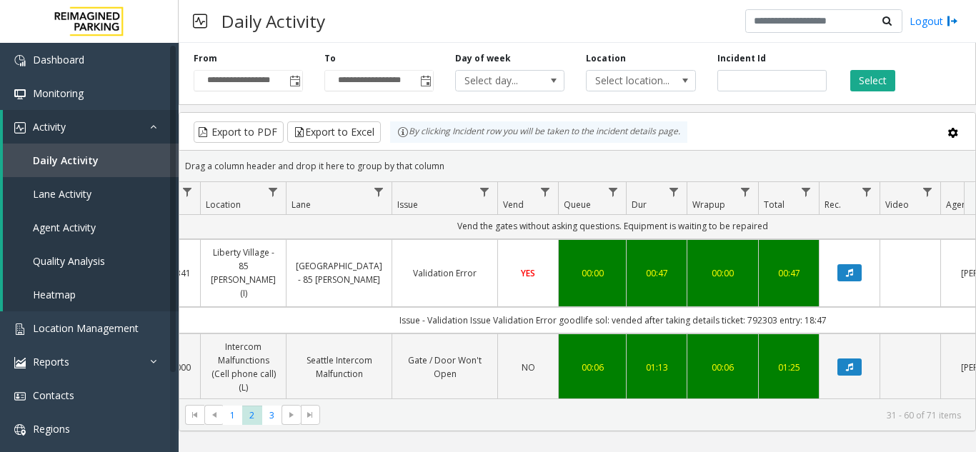
scroll to position [1501, 234]
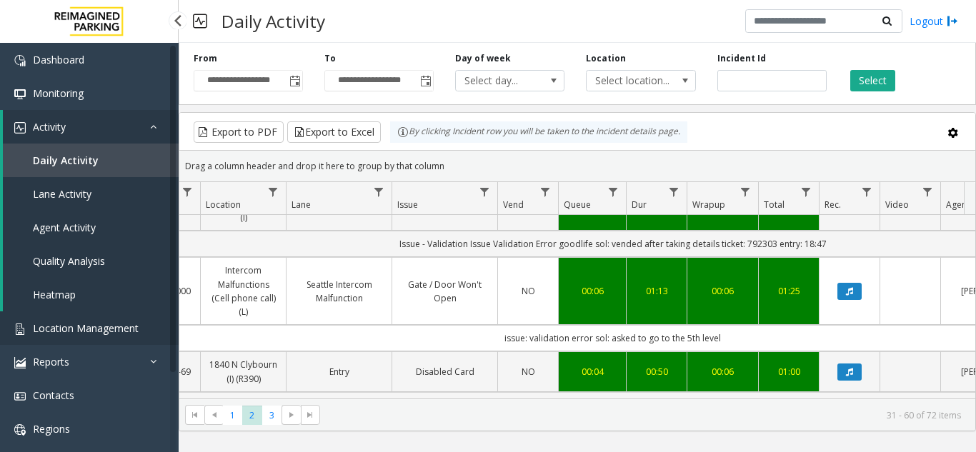
click at [113, 327] on span "Location Management" at bounding box center [86, 329] width 106 height 14
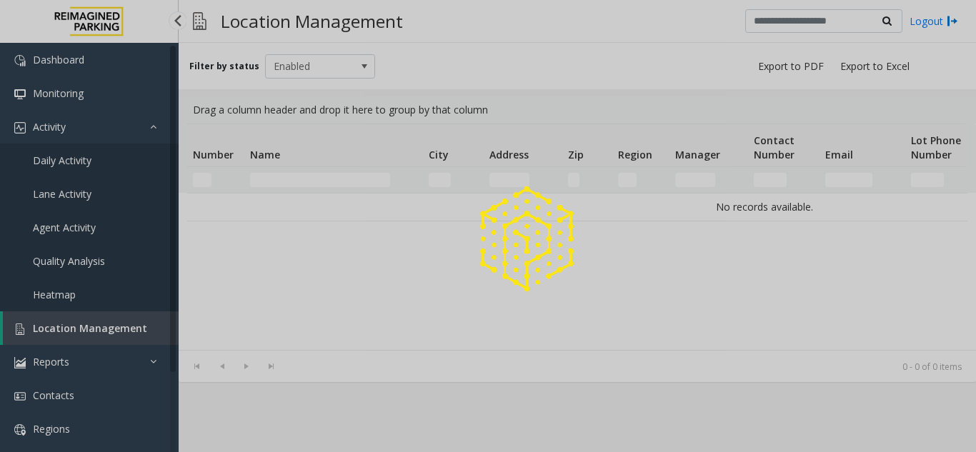
drag, startPoint x: 113, startPoint y: 327, endPoint x: 344, endPoint y: 0, distance: 400.3
click at [111, 327] on div at bounding box center [488, 226] width 976 height 452
